Goal: Communication & Community: Answer question/provide support

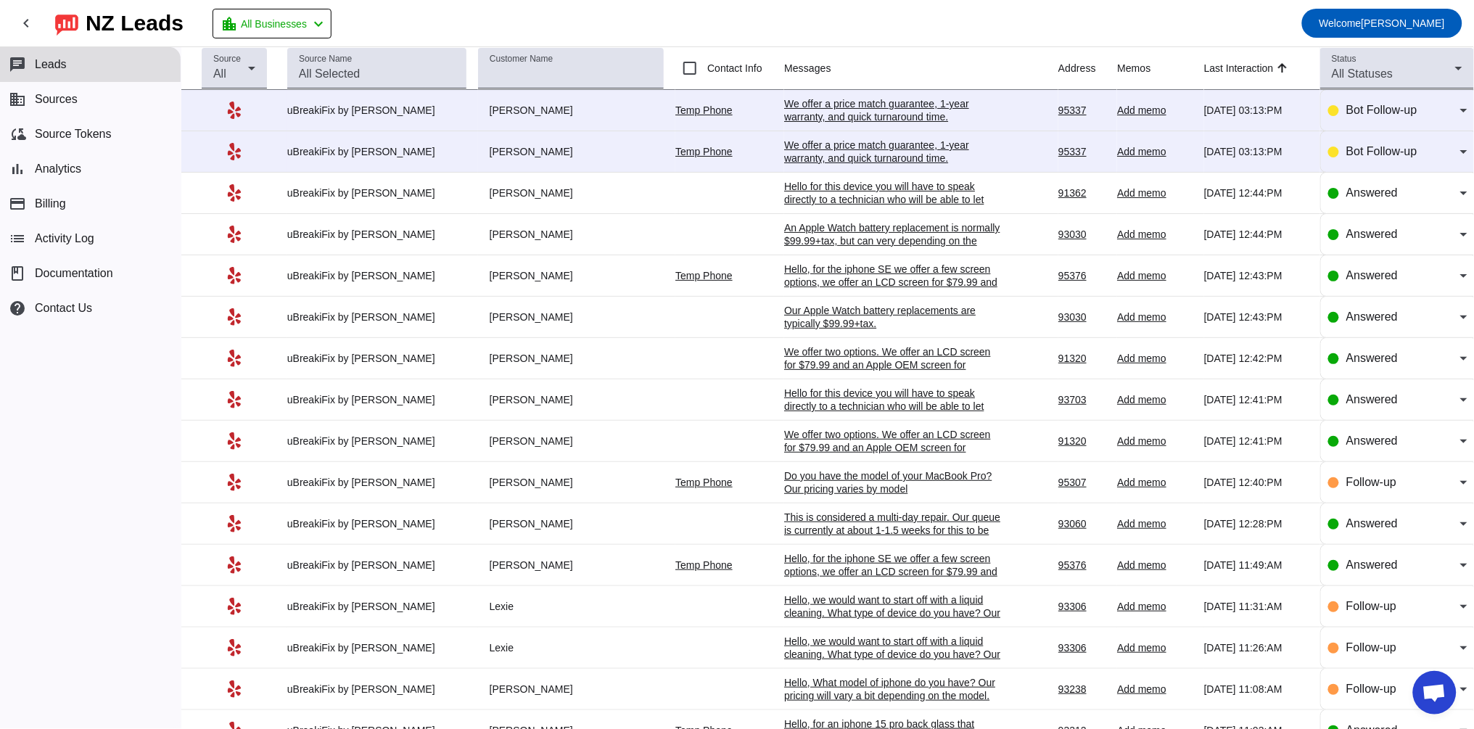
click at [809, 152] on div "We offer a price match guarantee, 1-year warranty, and quick turnaround time.​" at bounding box center [893, 152] width 218 height 26
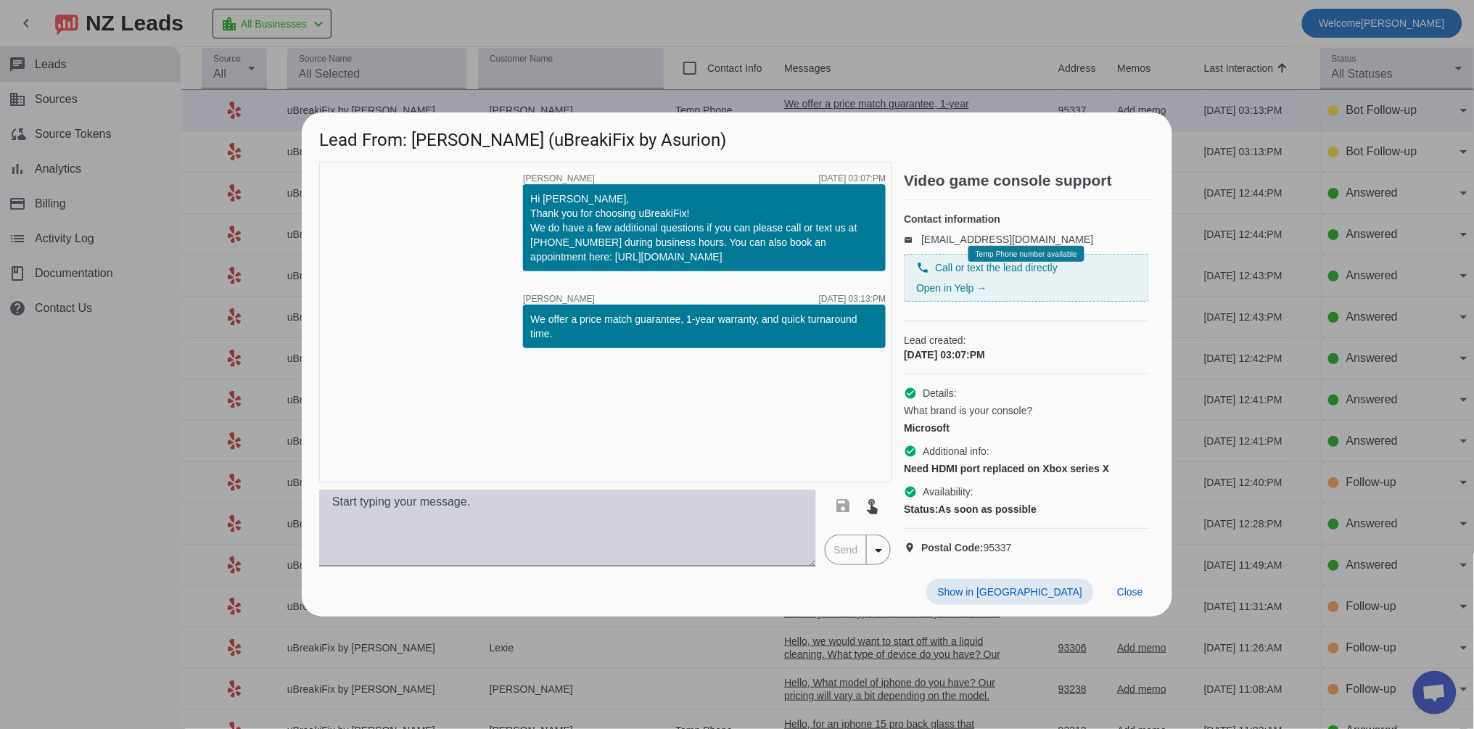
click at [471, 513] on textarea at bounding box center [567, 528] width 497 height 77
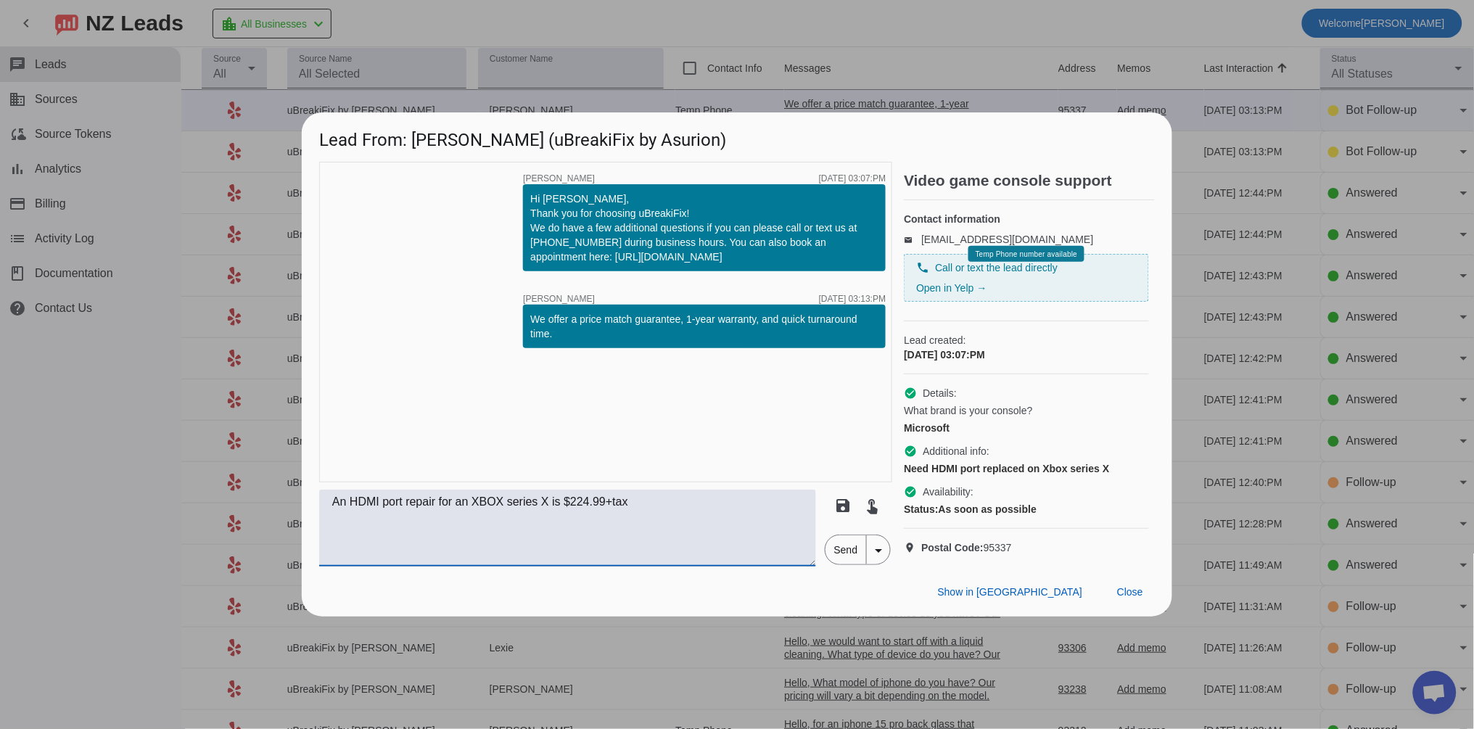
drag, startPoint x: 444, startPoint y: 516, endPoint x: 425, endPoint y: 516, distance: 18.9
click at [425, 516] on textarea "An HDMI port repair for an XBOX series X is $224.99+tax" at bounding box center [567, 528] width 497 height 77
drag, startPoint x: 688, startPoint y: 510, endPoint x: 242, endPoint y: 517, distance: 446.8
click at [242, 517] on div "Lead From: [PERSON_NAME] (uBreakiFix by Asurion) timer close [PERSON_NAME] [DAT…" at bounding box center [737, 364] width 1474 height 729
type textarea "An HDMI port replacement for an XBOX series X is $224.99+tax"
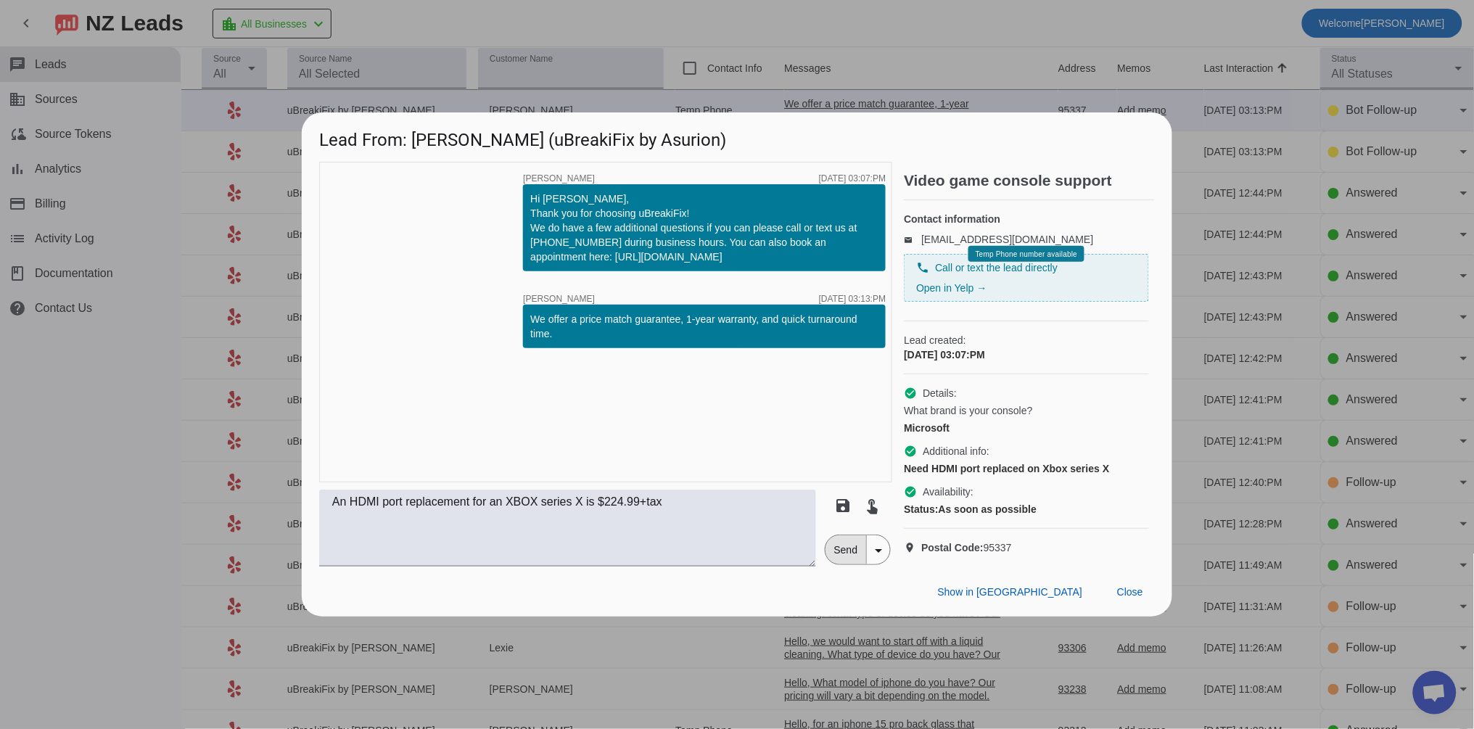
click at [842, 555] on span "Send" at bounding box center [845, 549] width 41 height 29
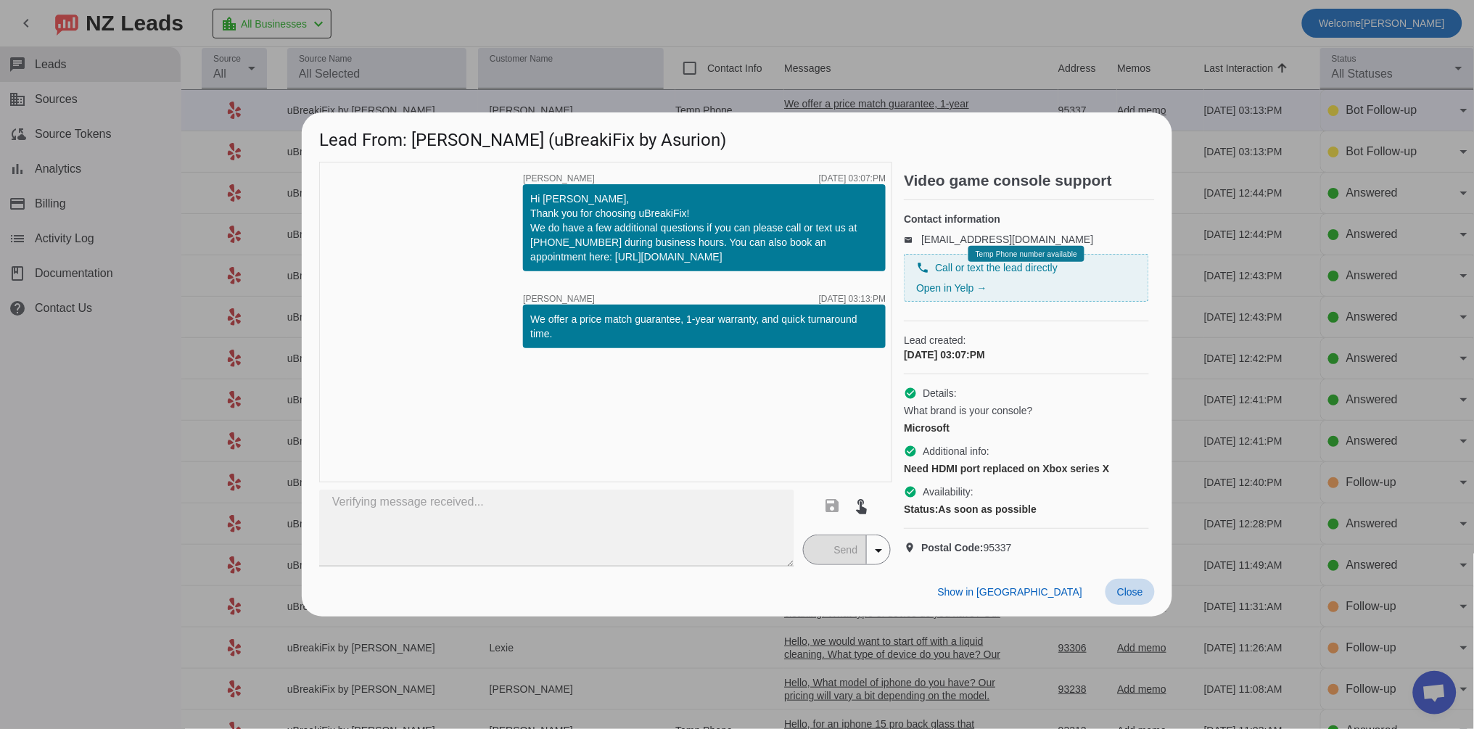
click at [1129, 598] on span "Close" at bounding box center [1130, 592] width 26 height 12
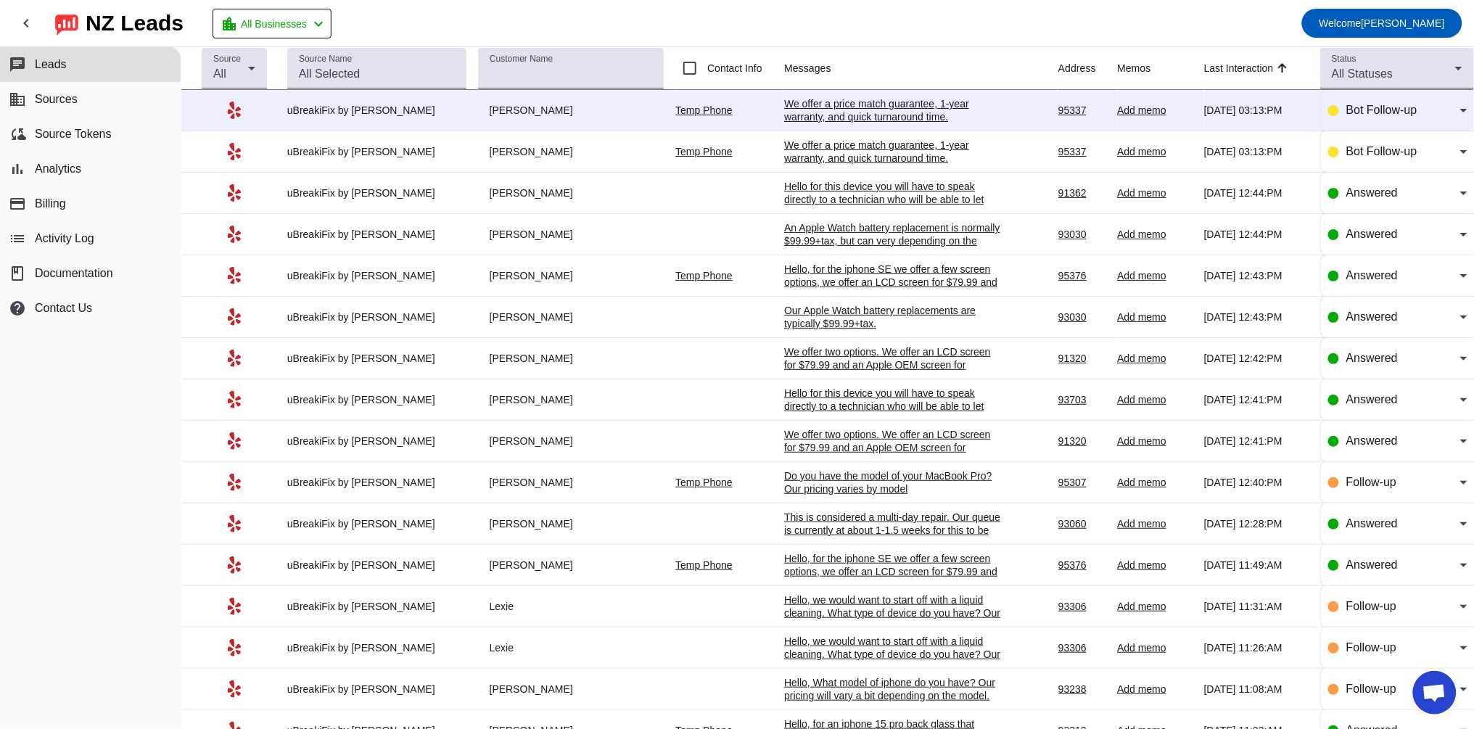
click at [849, 105] on div "We offer a price match guarantee, 1-year warranty, and quick turnaround time.​" at bounding box center [893, 110] width 218 height 26
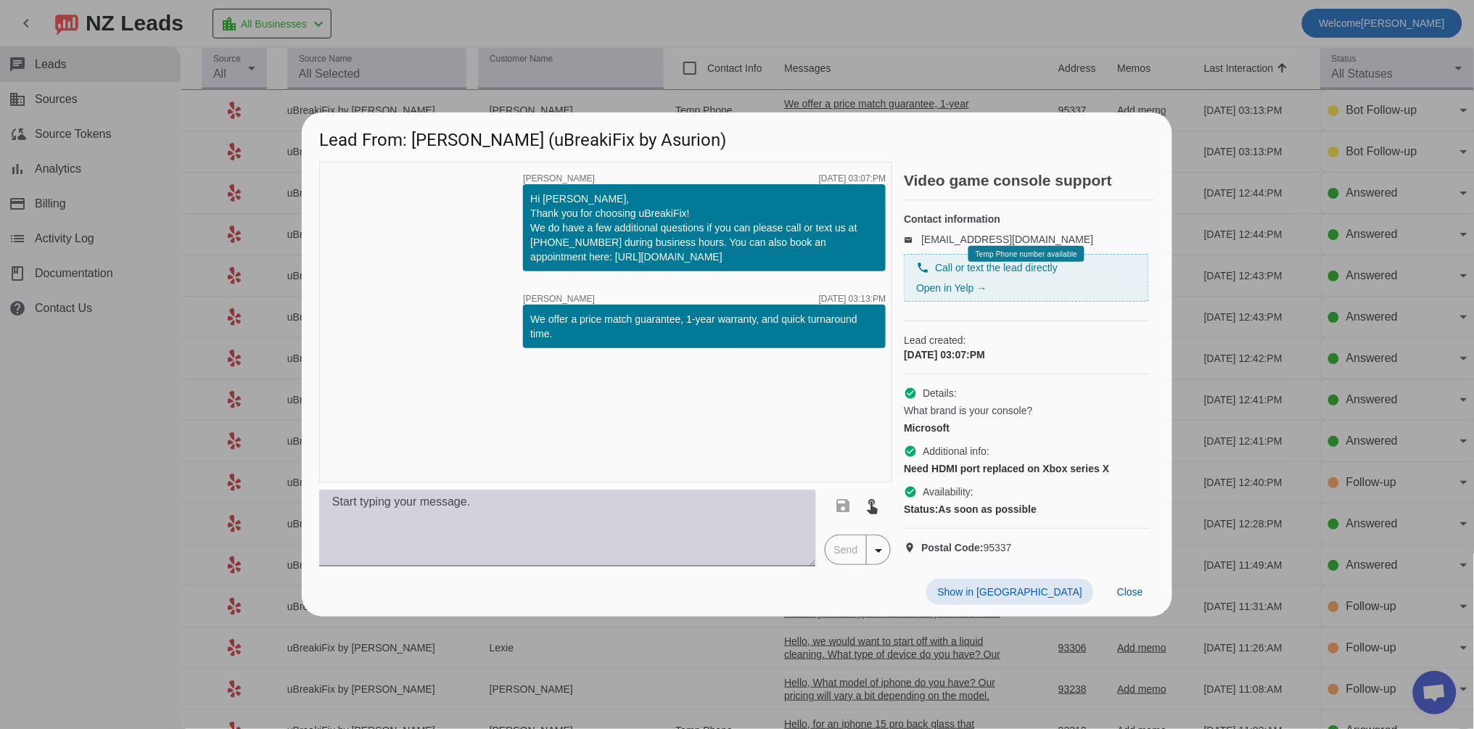
click at [519, 521] on textarea at bounding box center [567, 528] width 497 height 77
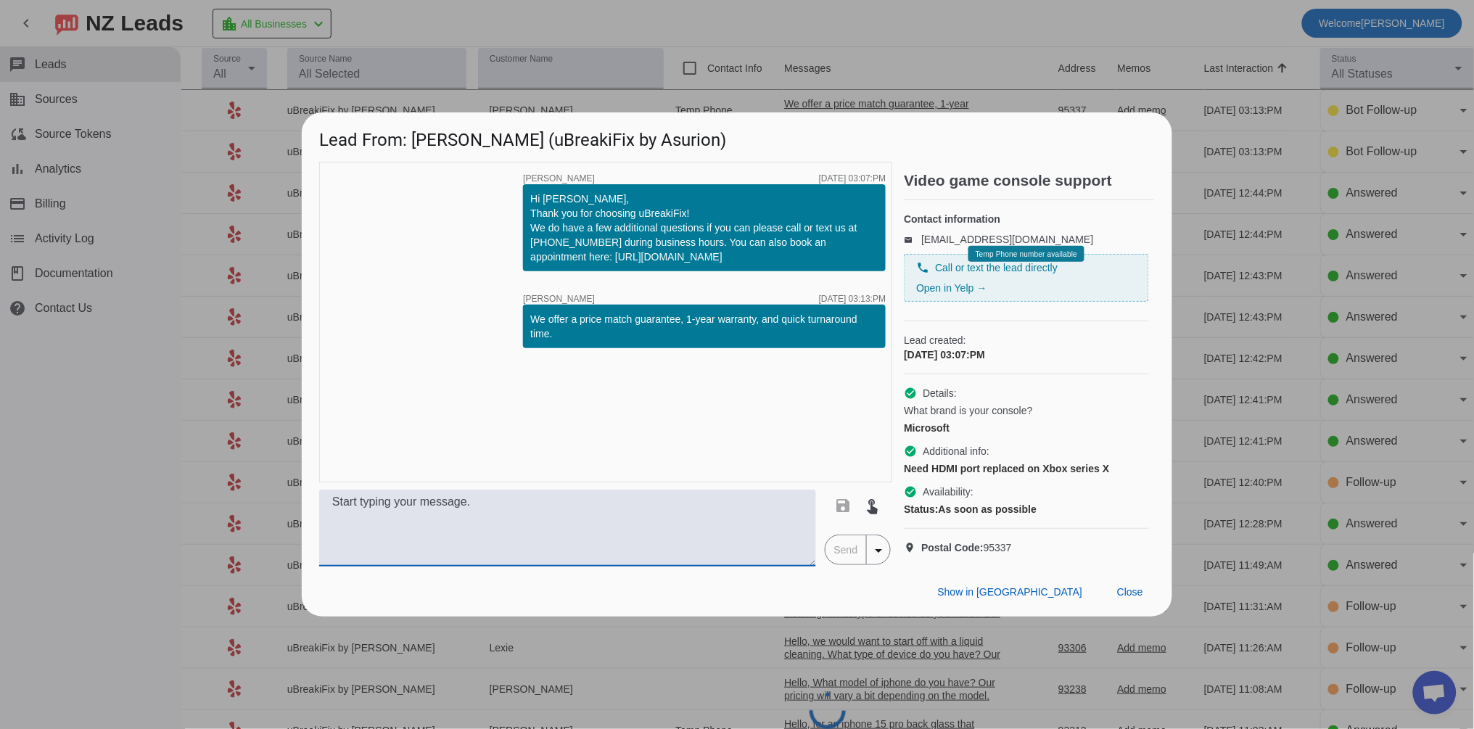
paste textarea "An HDMI port replacement for an XBOX series X is $224.99+tax"
drag, startPoint x: 501, startPoint y: 513, endPoint x: 590, endPoint y: 518, distance: 89.3
click at [590, 518] on textarea "An HDMI port replacement for an XBOX series X is $224.99+tax" at bounding box center [567, 528] width 497 height 77
click at [332, 516] on textarea "An HDMI port replacement for an XBOX series X is $224.99+tax" at bounding box center [567, 528] width 497 height 77
paste textarea "an XBOX series X"
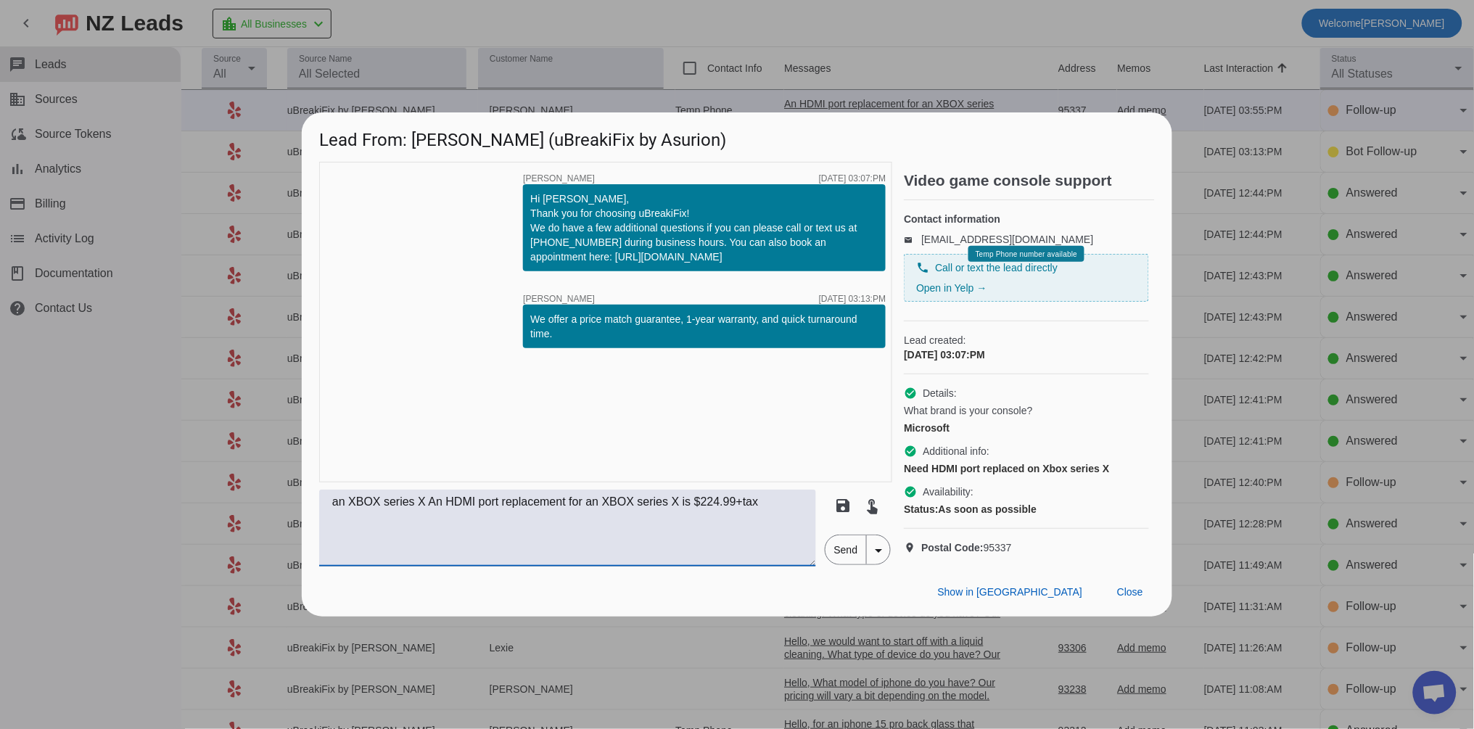
drag, startPoint x: 348, startPoint y: 514, endPoint x: 300, endPoint y: 515, distance: 47.9
click at [302, 515] on div "timer close [PERSON_NAME] [DATE] 03:07:PM Hi [PERSON_NAME], Thank you for choos…" at bounding box center [737, 364] width 870 height 405
click at [443, 514] on textarea "An XBOX series X An HDMI port replacement for an XBOX series X is $224.99+tax" at bounding box center [567, 528] width 497 height 77
drag, startPoint x: 560, startPoint y: 516, endPoint x: 679, endPoint y: 522, distance: 119.1
click at [679, 522] on textarea "An XBOX series X HDMI port replacement for an XBOX series X is $224.99+tax" at bounding box center [567, 528] width 497 height 77
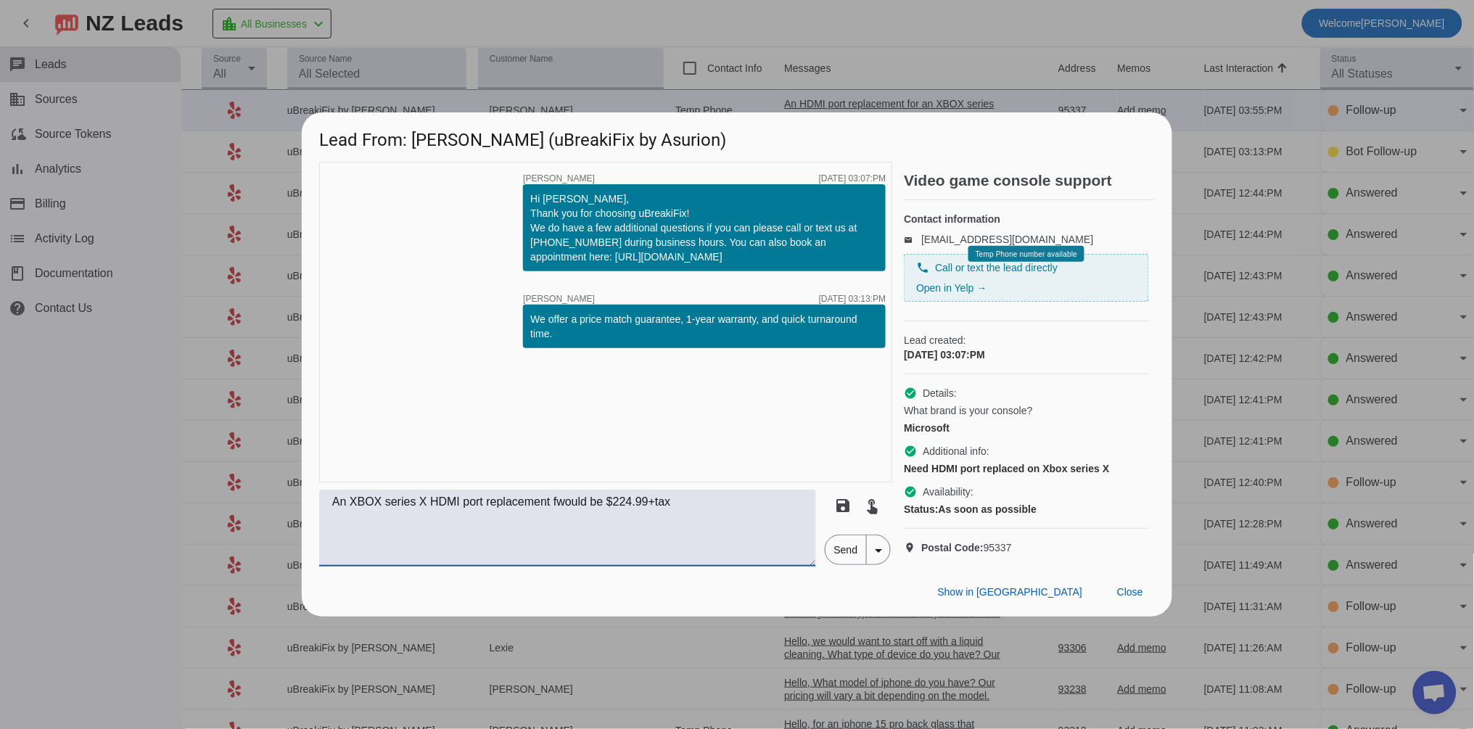
click at [562, 522] on textarea "An XBOX series X HDMI port replacement fwould be $224.99+tax" at bounding box center [567, 528] width 497 height 77
click at [652, 537] on textarea "An XBOX series X HDMI port replacement would be $224.99+tax" at bounding box center [567, 528] width 497 height 77
click at [717, 521] on textarea "An XBOX series X HDMI port replacement would be $224.99+tax" at bounding box center [567, 528] width 497 height 77
type textarea "An XBOX series X HDMI port replacement would be $224.99+tax"
click at [849, 564] on span "Send" at bounding box center [845, 549] width 41 height 29
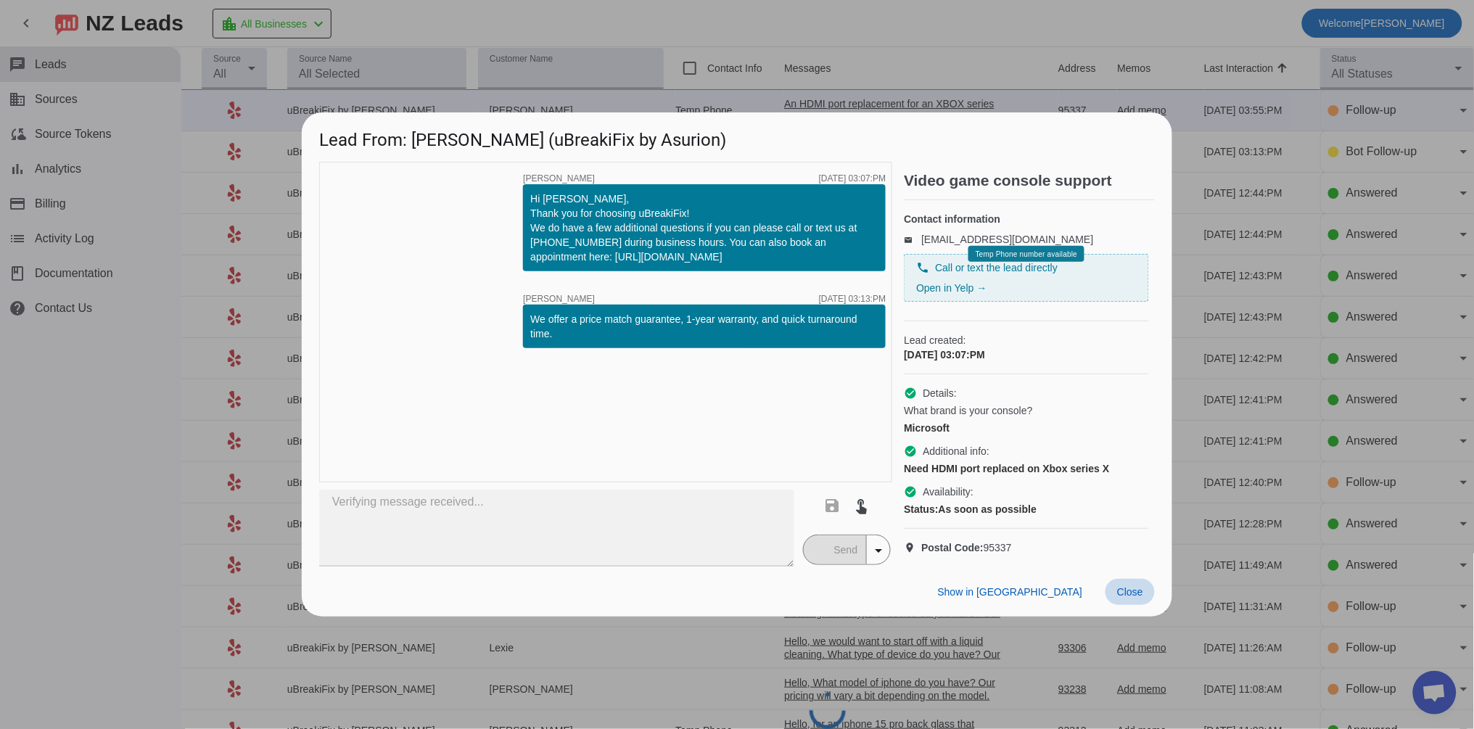
click at [1126, 598] on span "Close" at bounding box center [1130, 592] width 26 height 12
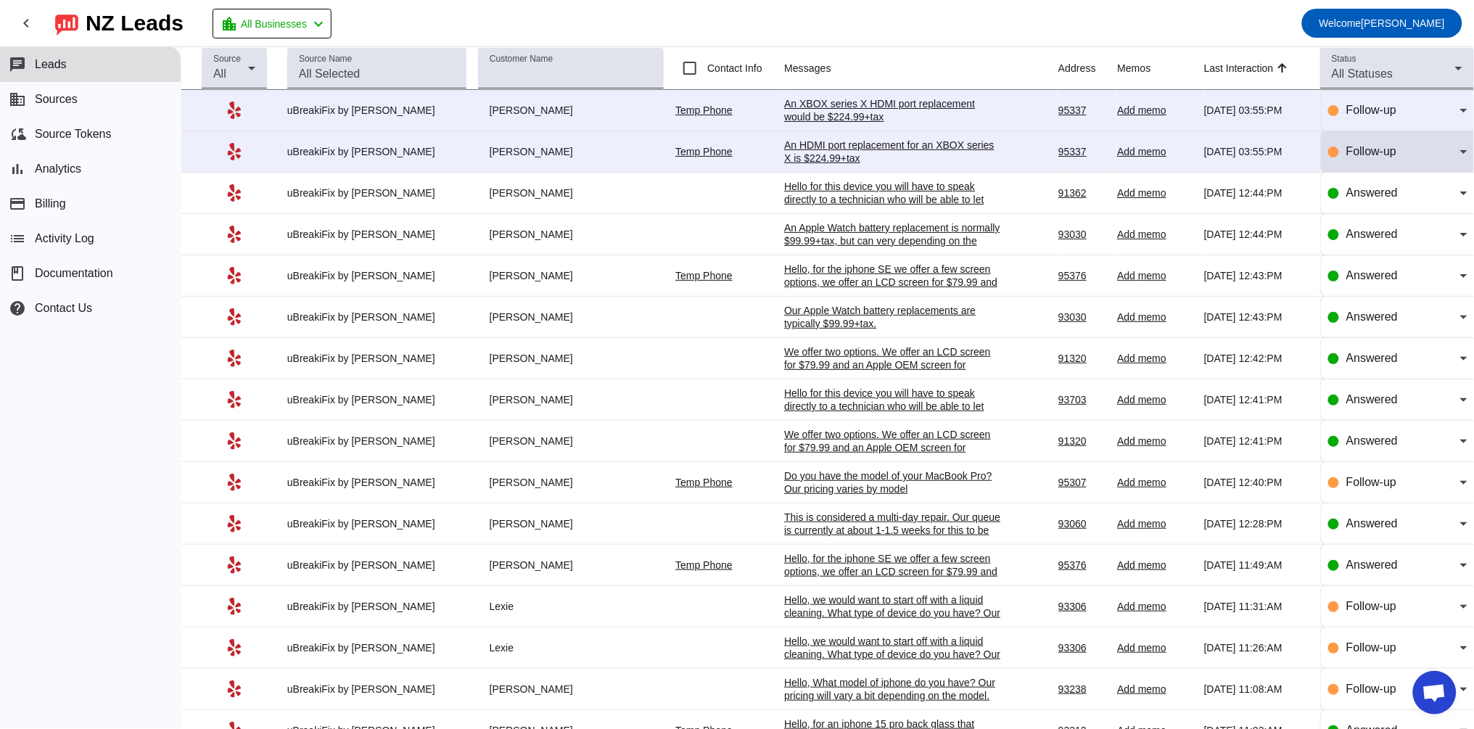
click at [1379, 146] on span "Follow-up" at bounding box center [1371, 151] width 50 height 12
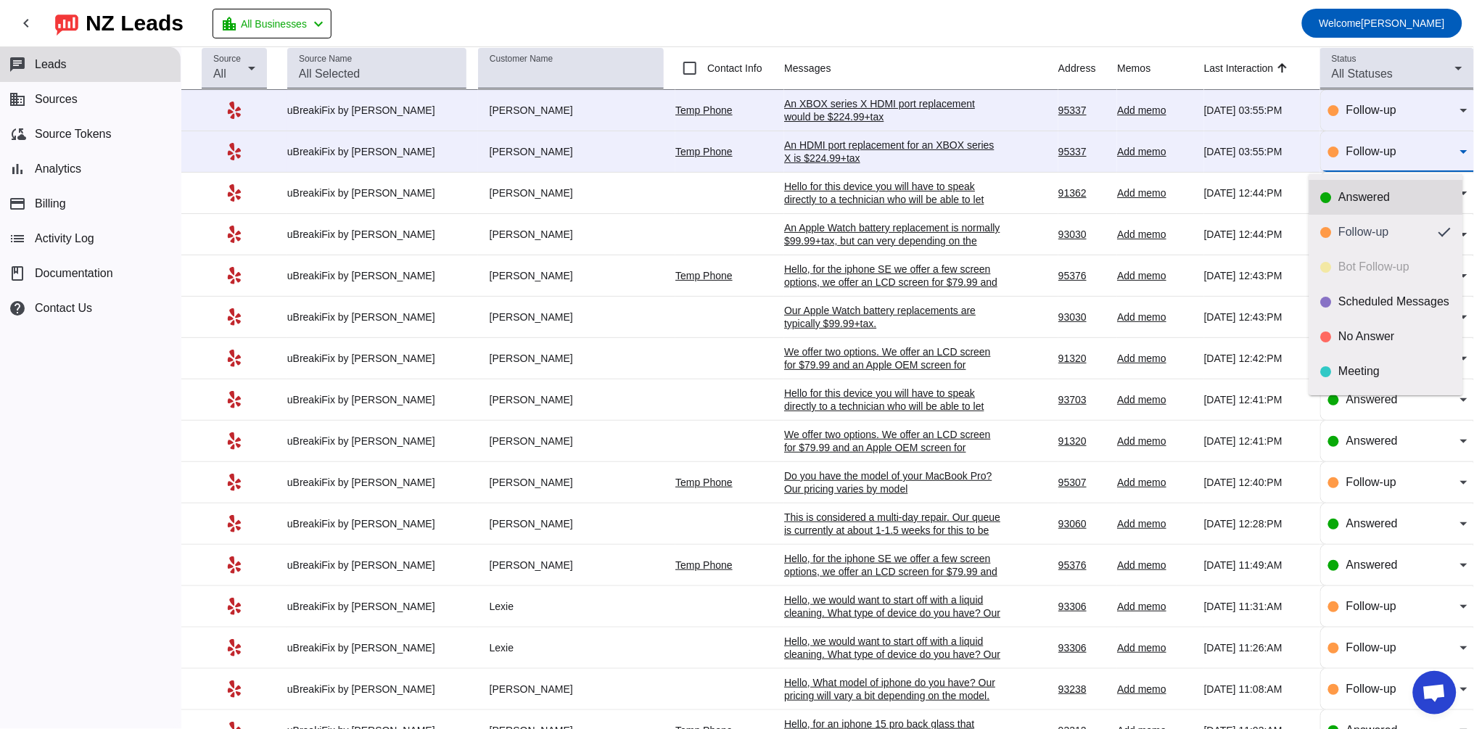
drag, startPoint x: 1316, startPoint y: 207, endPoint x: 1316, endPoint y: 198, distance: 8.7
click at [1316, 205] on mat-option "Answered" at bounding box center [1386, 197] width 154 height 35
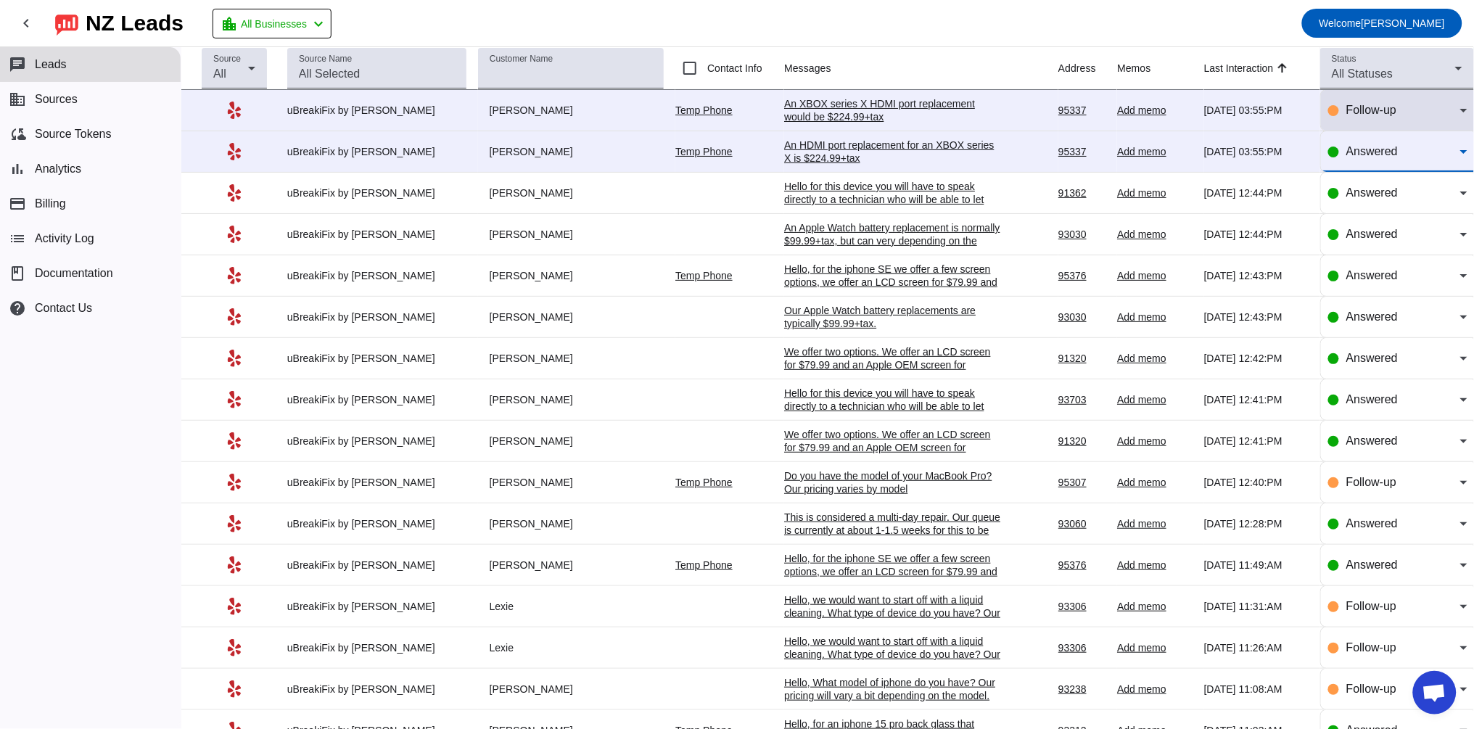
click at [1355, 111] on span "Follow-up" at bounding box center [1371, 110] width 50 height 12
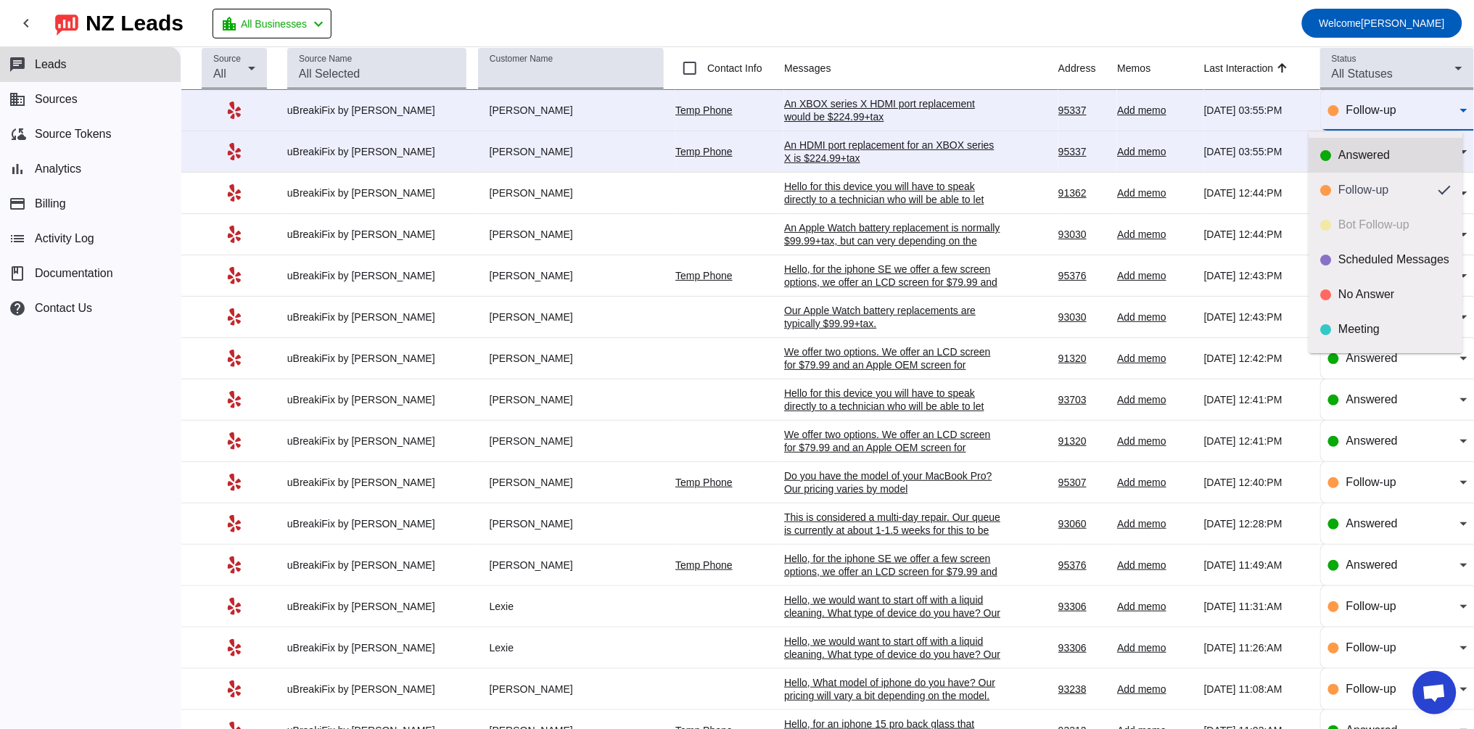
click at [1361, 159] on div "Answered" at bounding box center [1395, 155] width 112 height 15
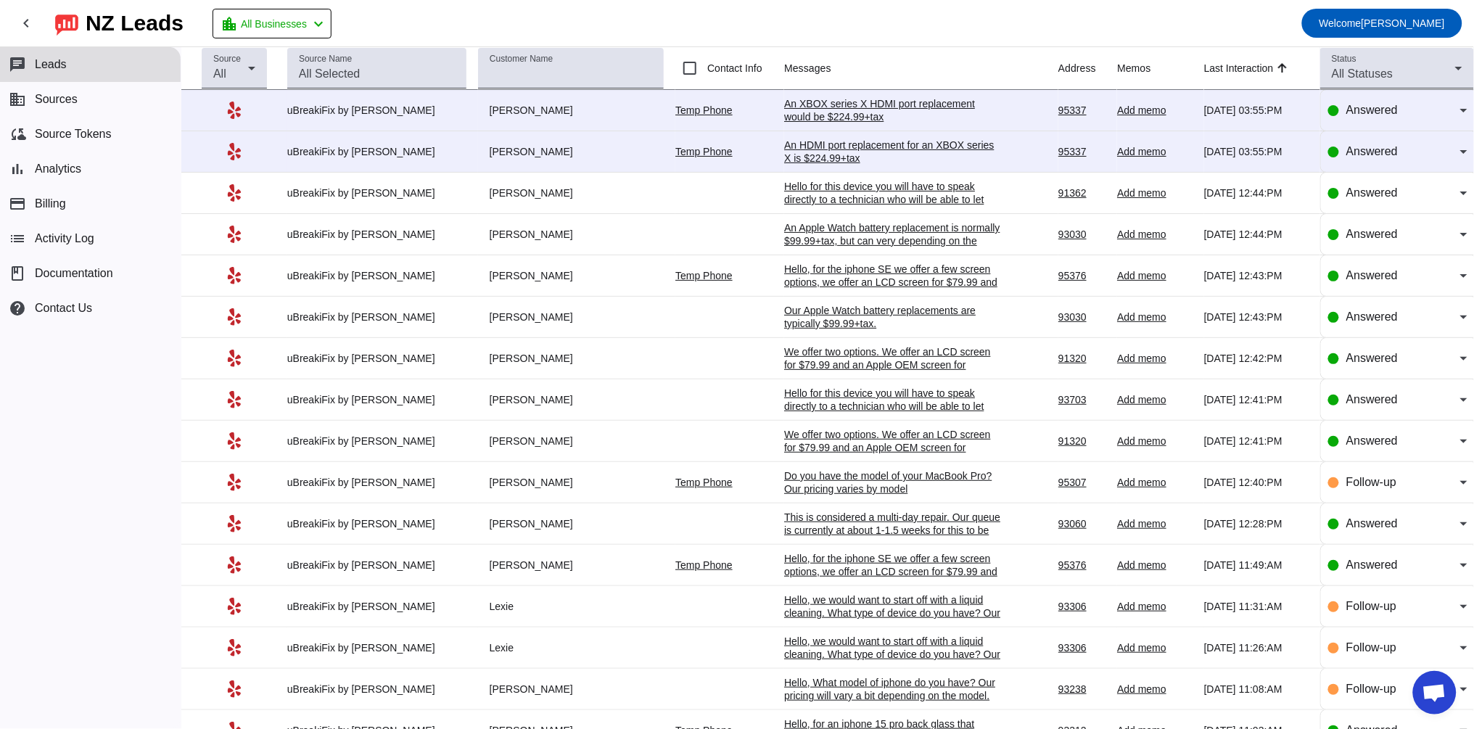
click at [863, 147] on div "An HDMI port replacement for an XBOX series X is $224.99+tax" at bounding box center [893, 152] width 218 height 26
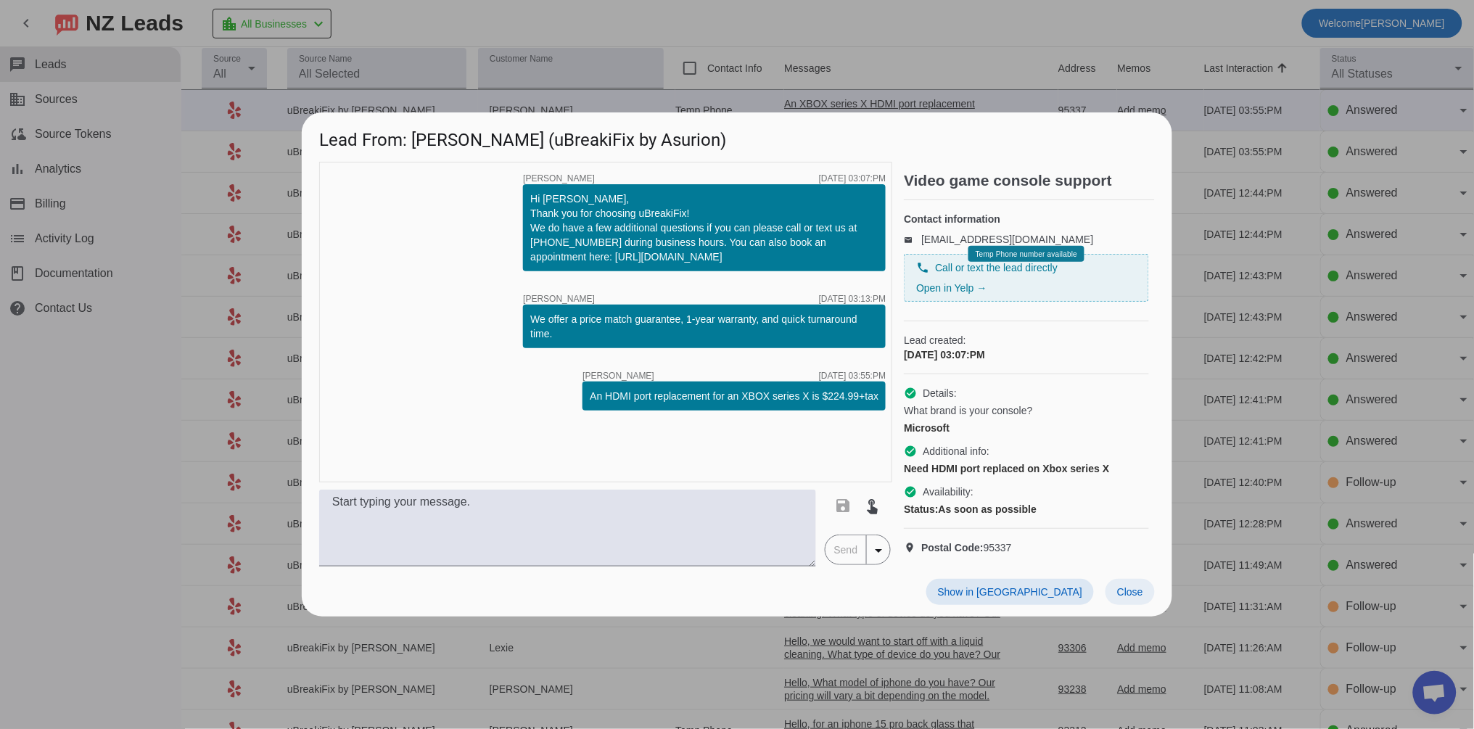
drag, startPoint x: 1165, startPoint y: 613, endPoint x: 1145, endPoint y: 608, distance: 20.8
click at [1151, 613] on div "Show in Yelp Close" at bounding box center [737, 591] width 870 height 50
click at [1145, 603] on span at bounding box center [1129, 592] width 49 height 26
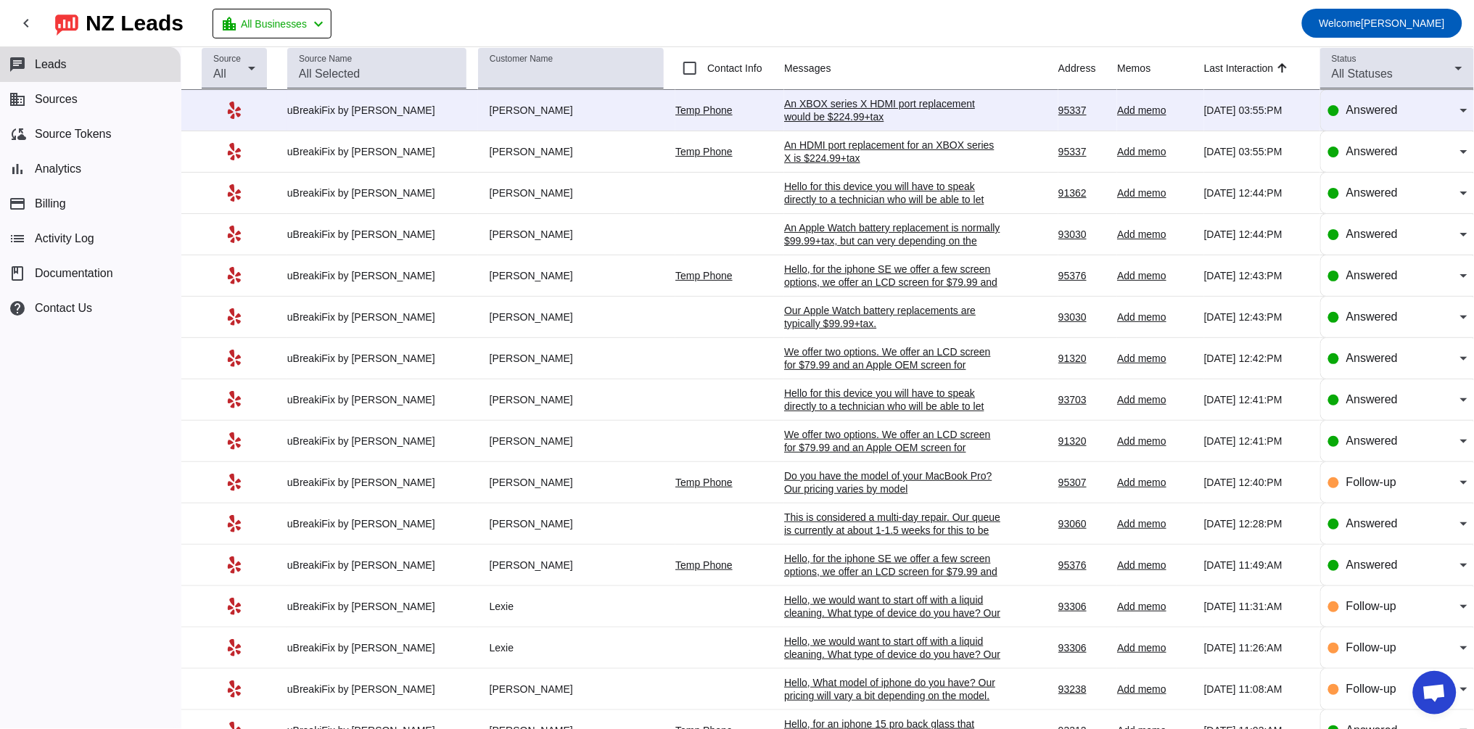
click at [835, 118] on div "An XBOX series X HDMI port replacement would be $224.99+tax" at bounding box center [893, 110] width 218 height 26
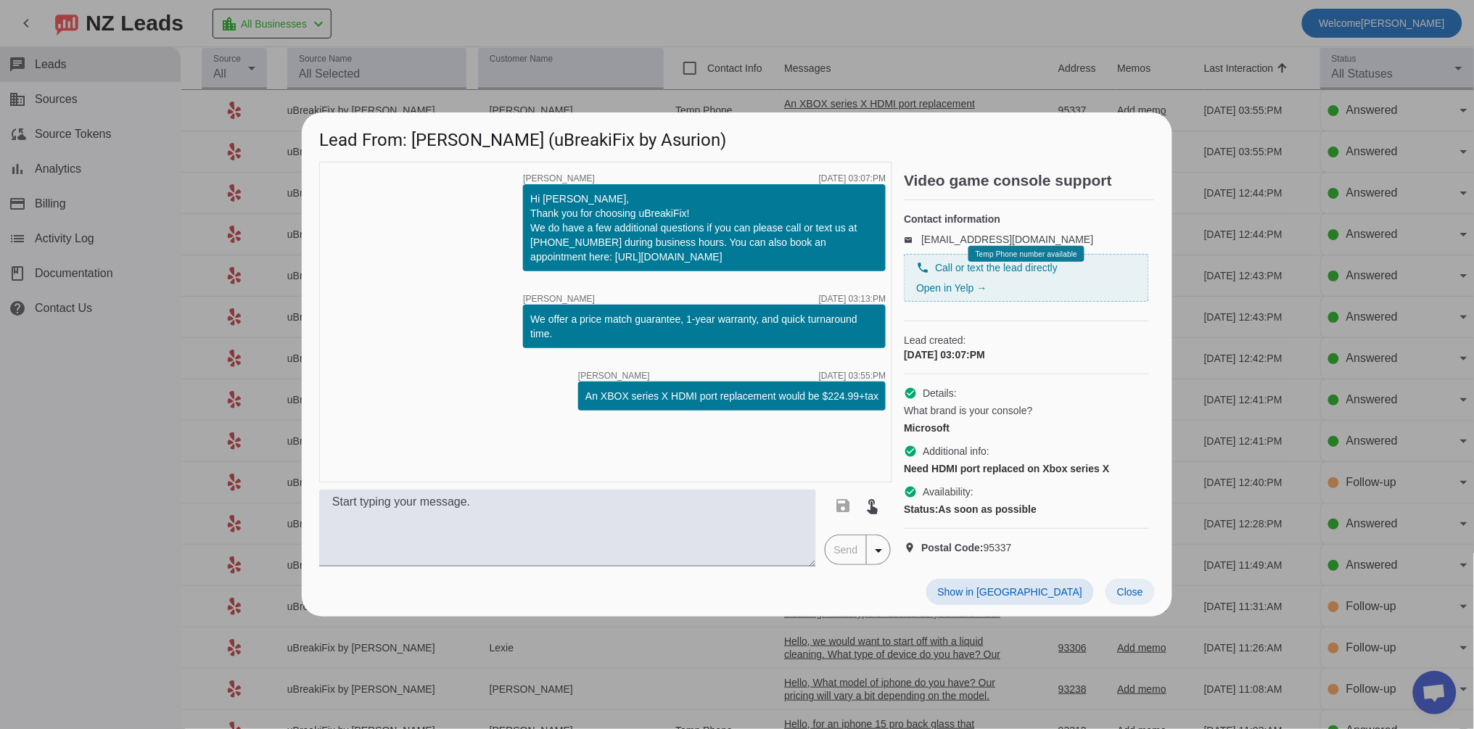
click at [1137, 598] on span "Close" at bounding box center [1130, 592] width 26 height 12
